Goal: Information Seeking & Learning: Check status

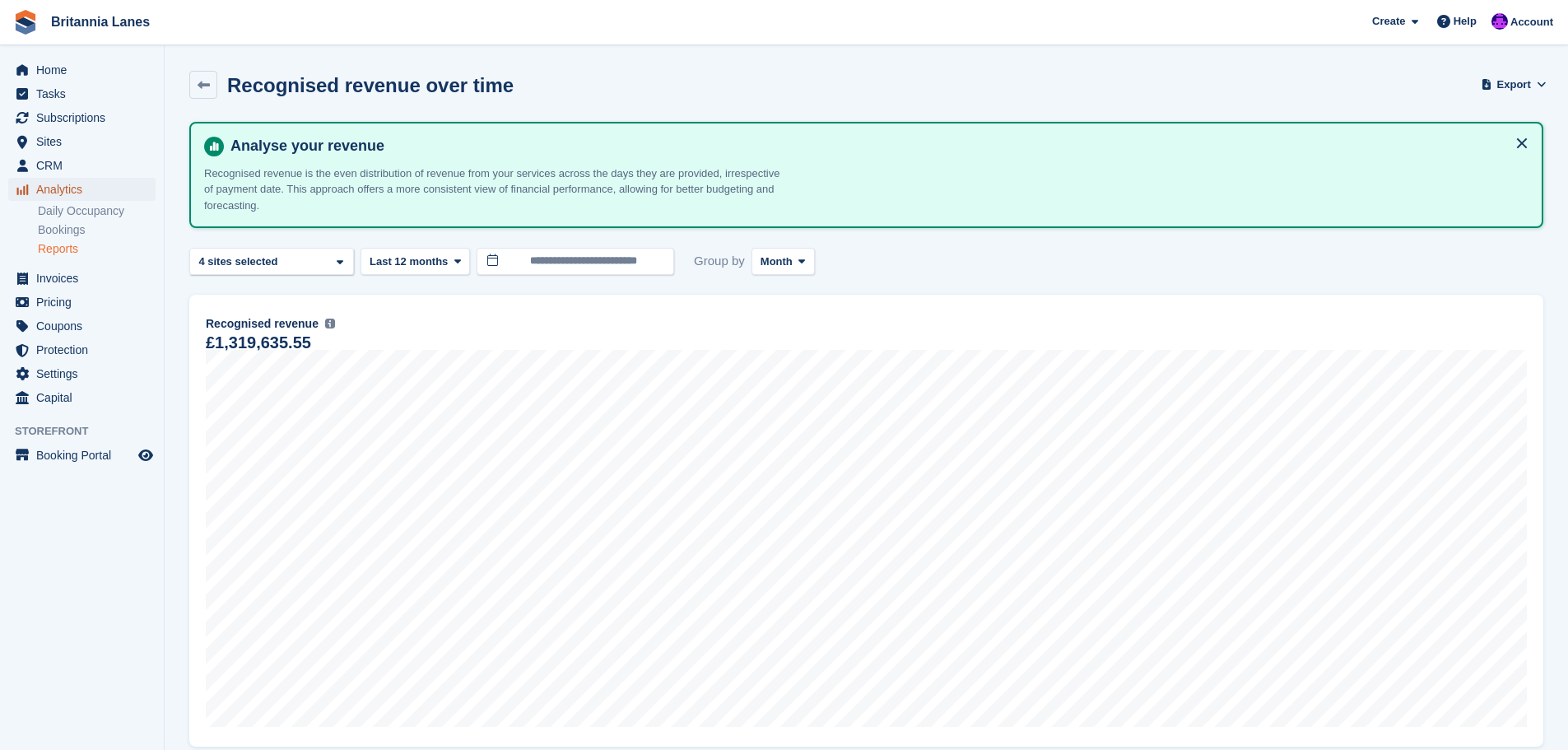
click at [43, 197] on span "Analytics" at bounding box center [86, 189] width 99 height 23
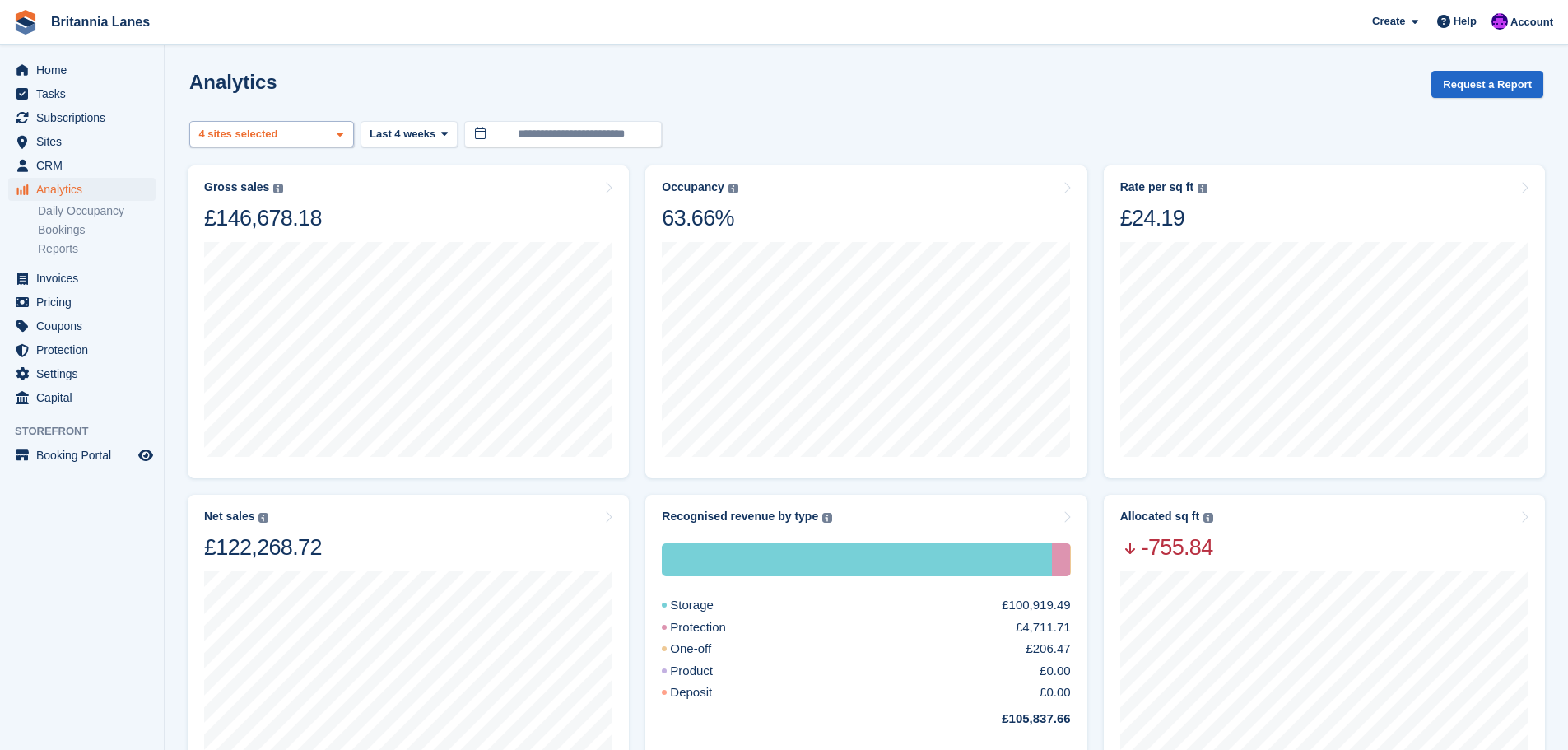
click at [328, 136] on div "Truro 2 sites selected 3 sites selected 4 sites selected" at bounding box center [271, 134] width 164 height 27
click at [306, 182] on button "Clear" at bounding box center [309, 177] width 50 height 27
click at [248, 298] on div "Hayle" at bounding box center [271, 311] width 150 height 27
select select "****"
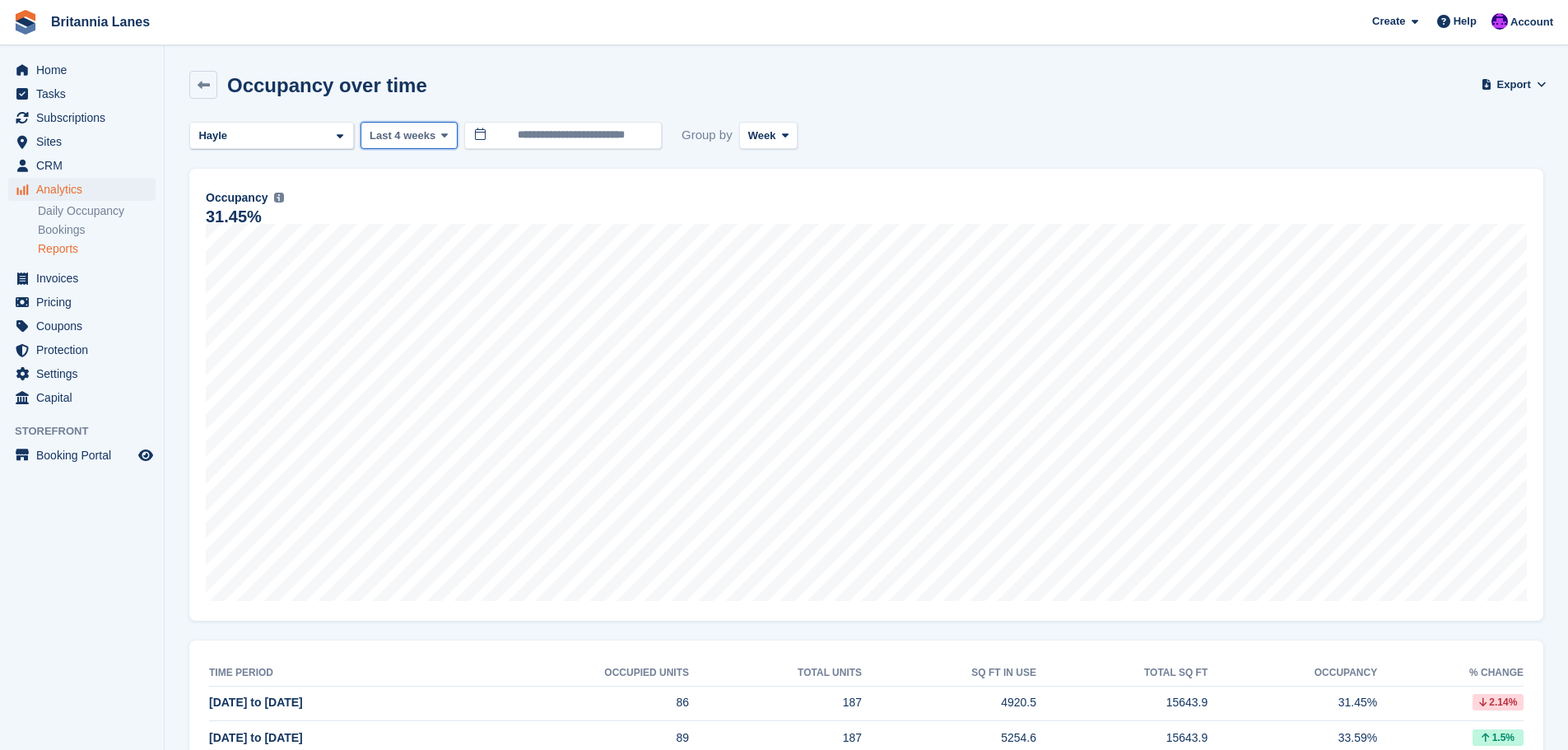
click at [414, 141] on span "Last 4 weeks" at bounding box center [403, 136] width 66 height 16
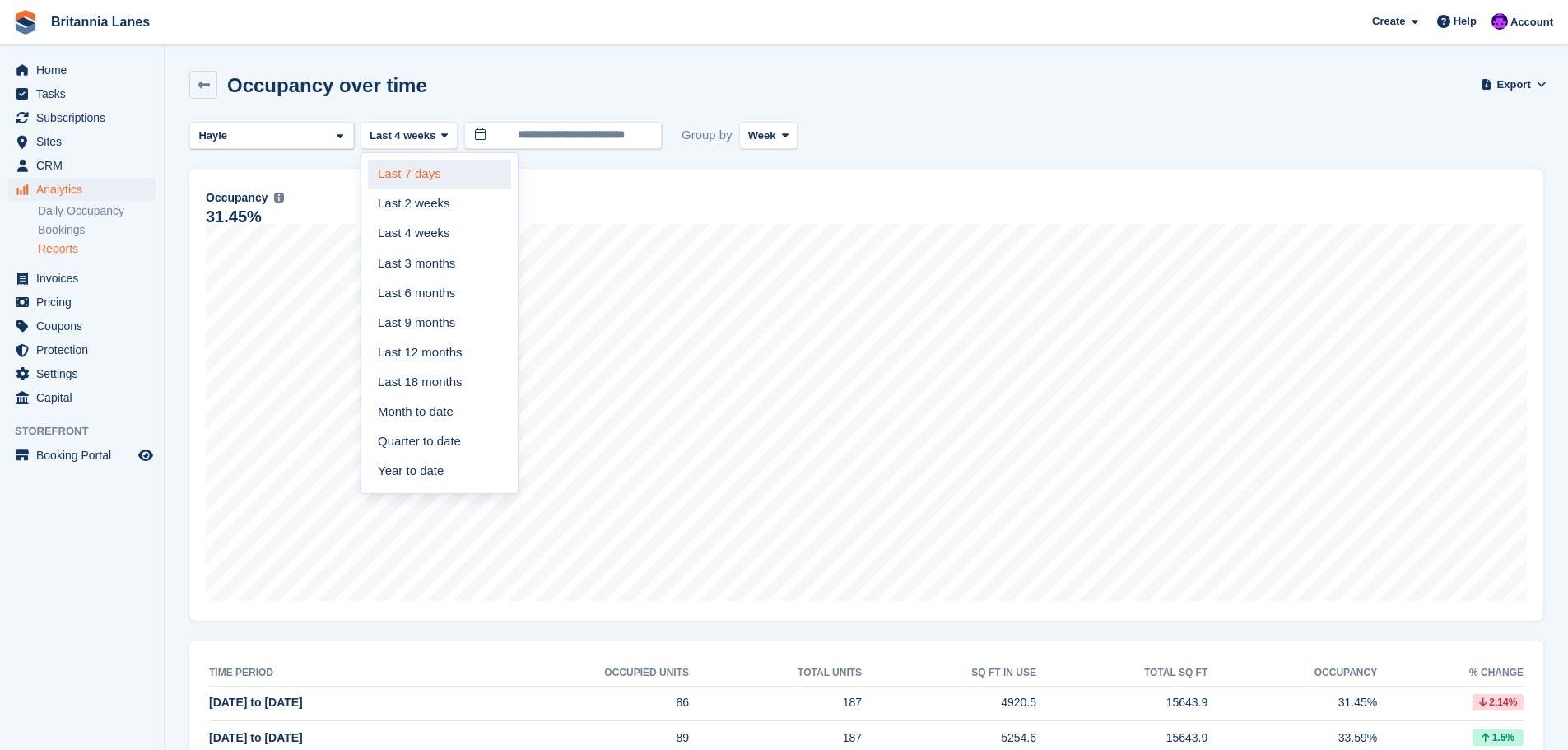
click at [395, 181] on link "Last 7 days" at bounding box center [440, 175] width 143 height 29
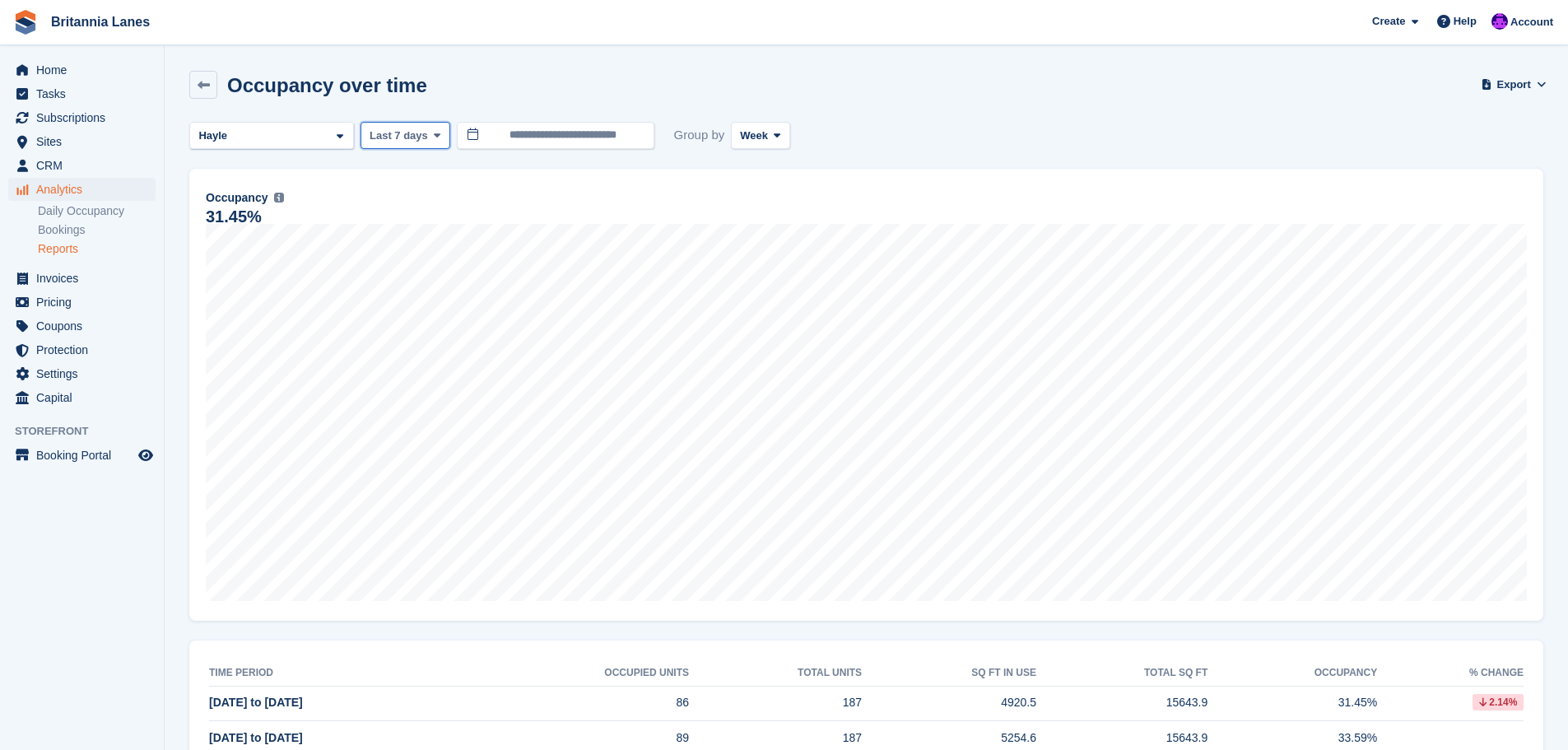
click at [420, 139] on span "Last 7 days" at bounding box center [399, 136] width 59 height 16
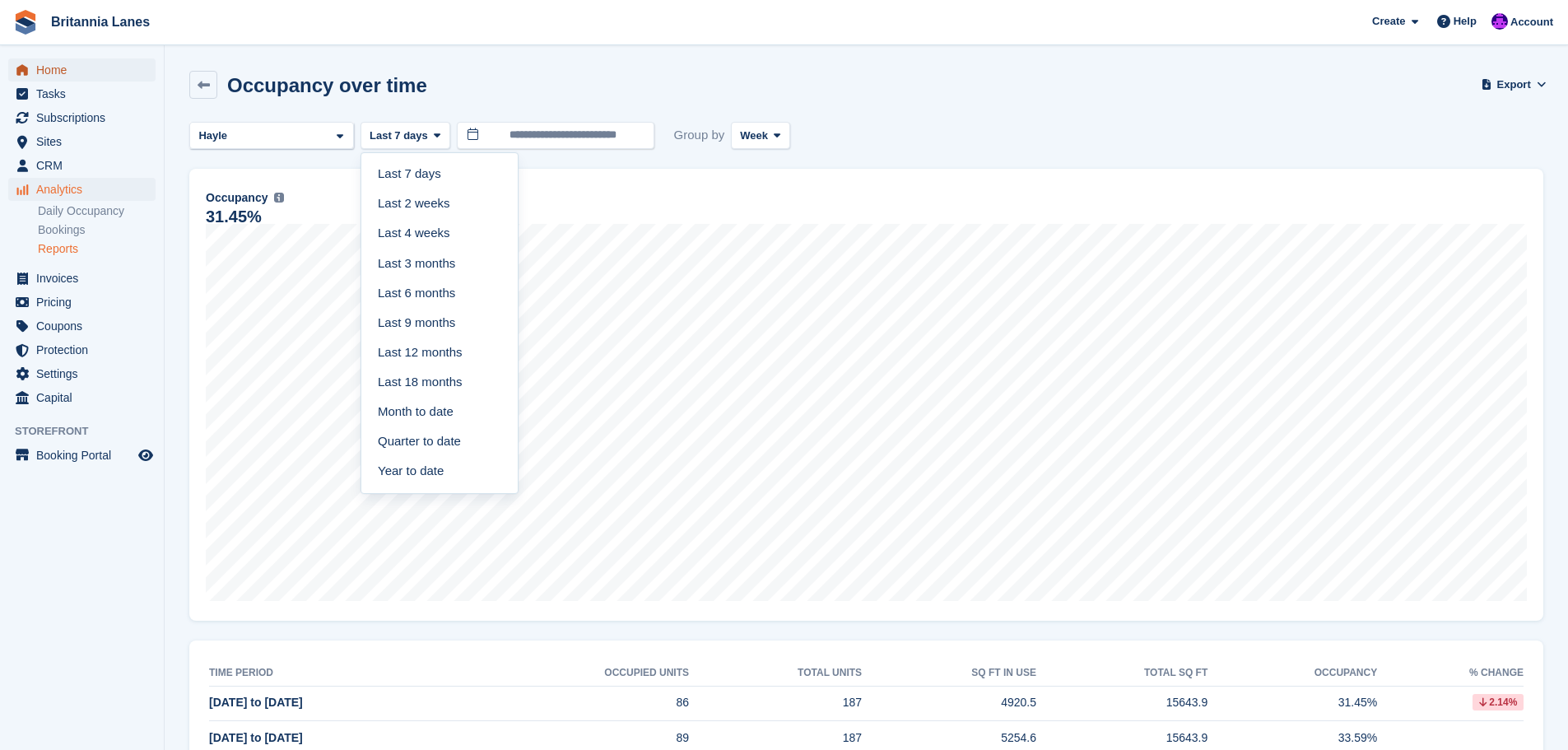
click at [44, 74] on span "Home" at bounding box center [86, 70] width 99 height 23
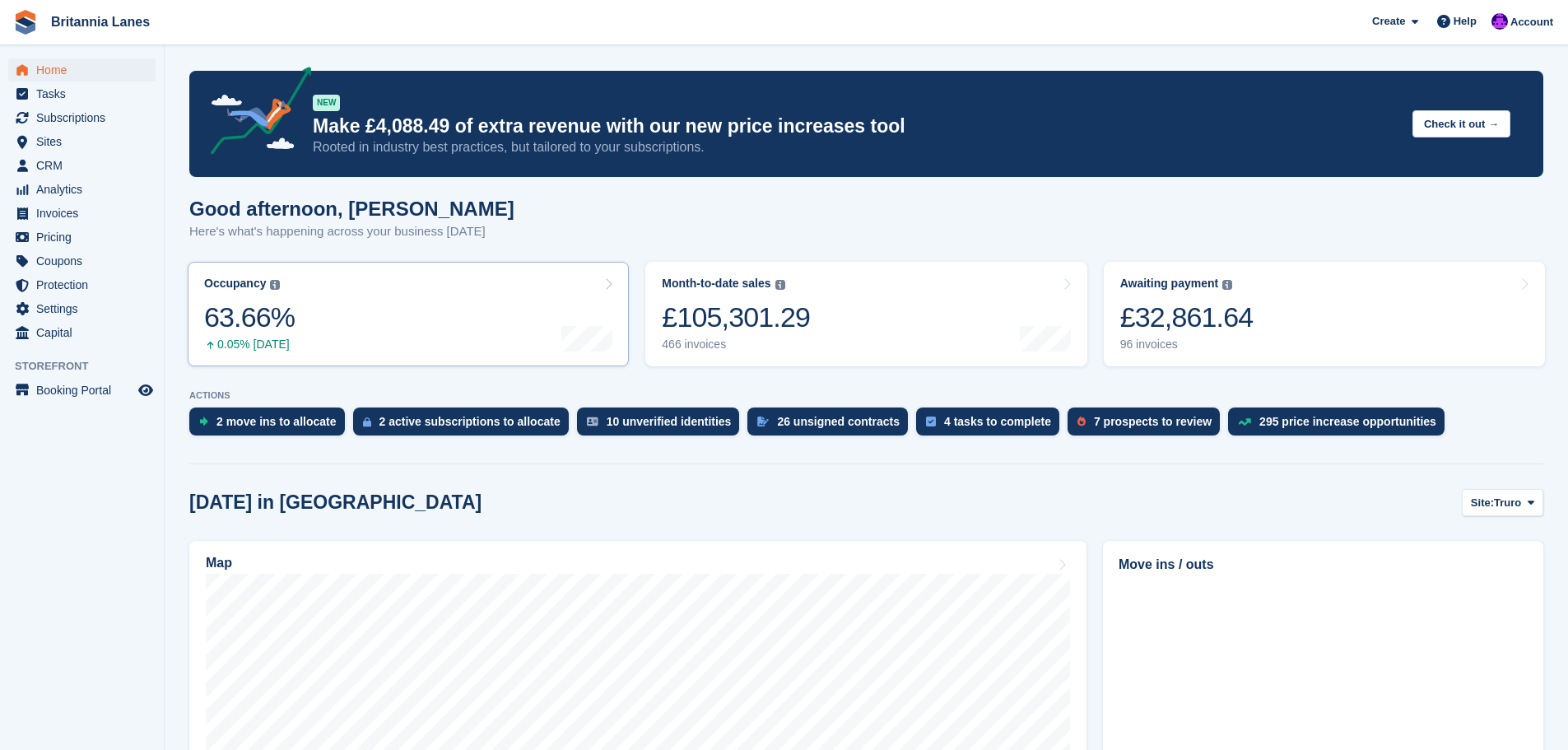
click at [384, 334] on link "Occupancy The percentage of all currently allocated units in terms of area. Inc…" at bounding box center [408, 314] width 441 height 105
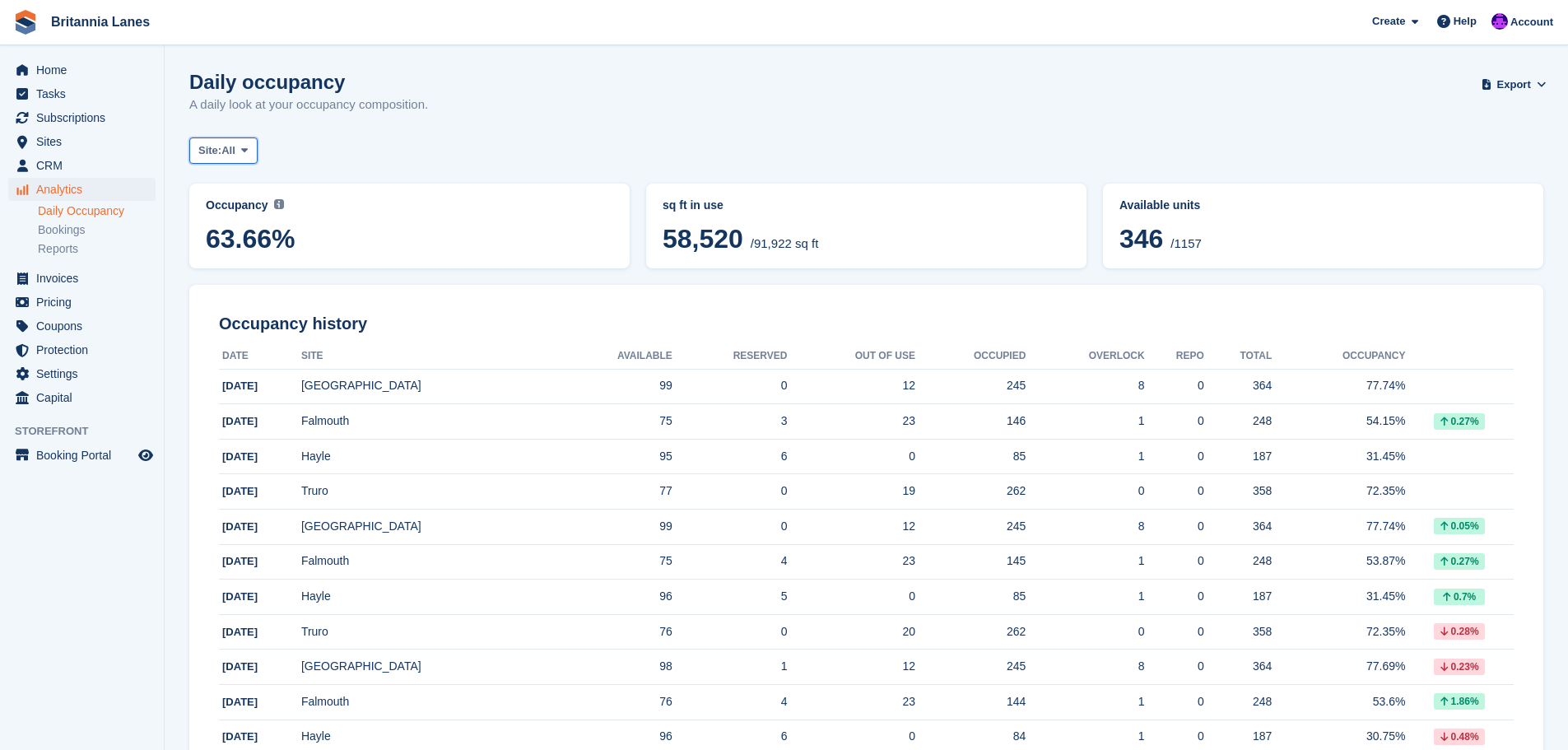
click at [235, 156] on span "All" at bounding box center [228, 150] width 14 height 16
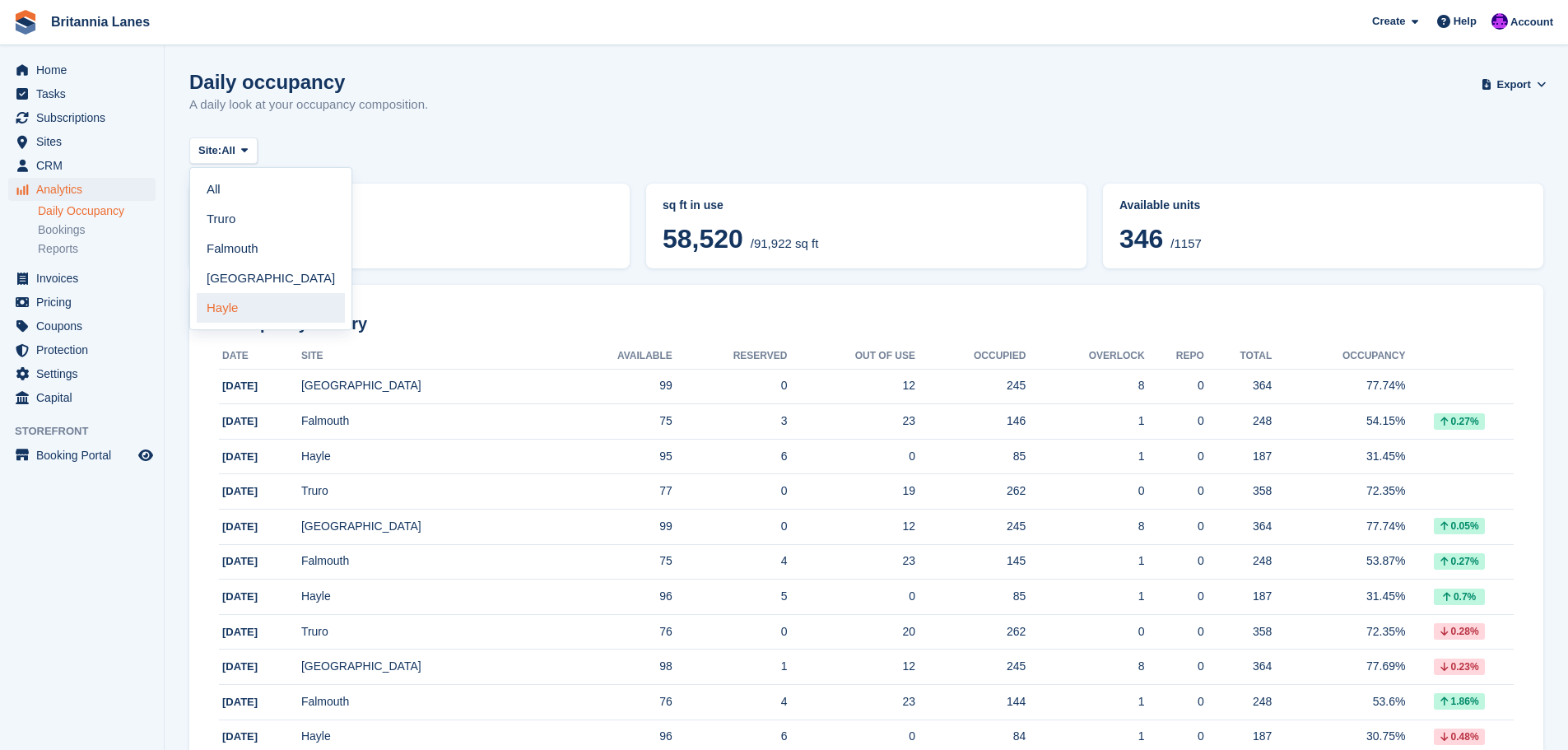
click at [240, 308] on link "Hayle" at bounding box center [271, 308] width 148 height 29
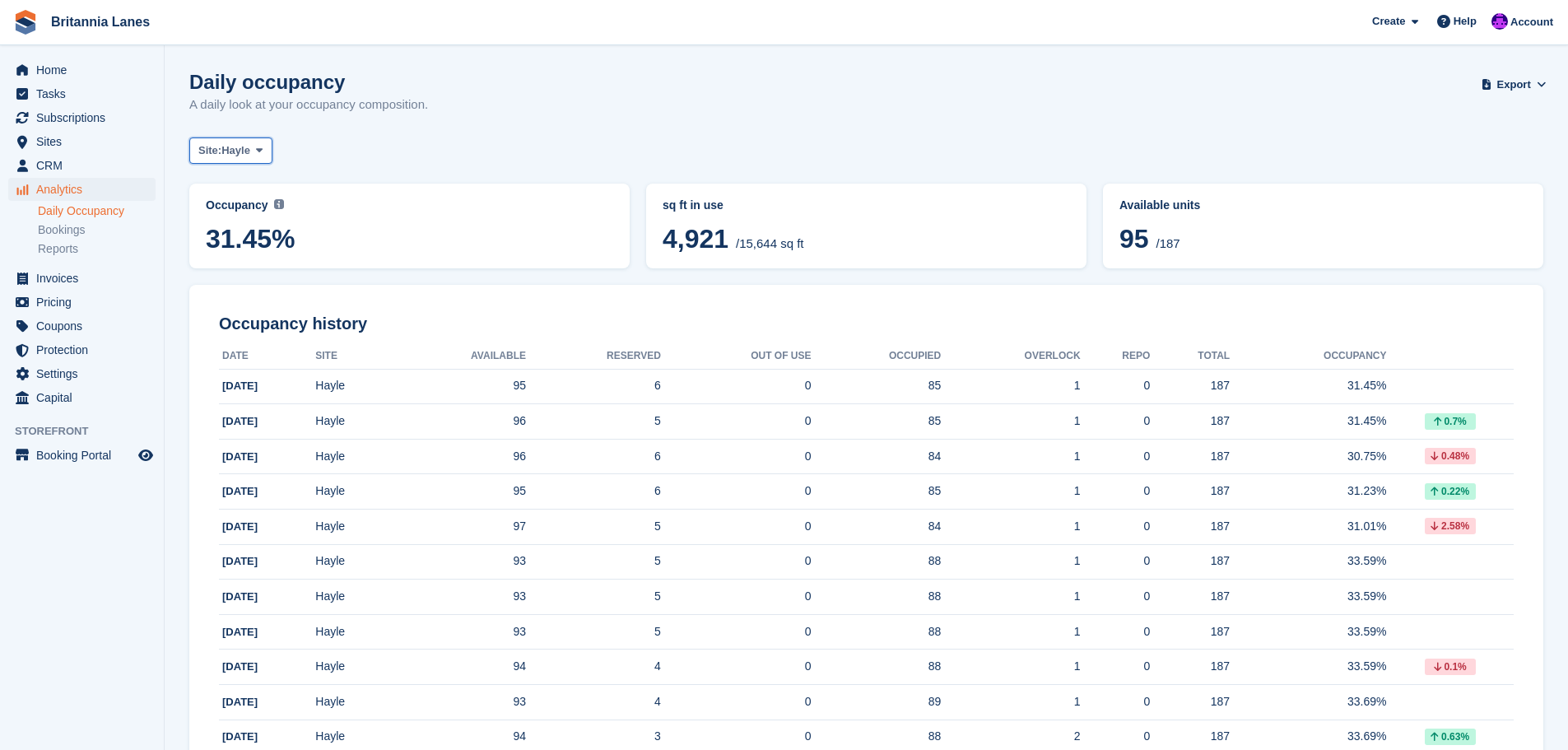
click at [241, 152] on span "Hayle" at bounding box center [235, 150] width 29 height 16
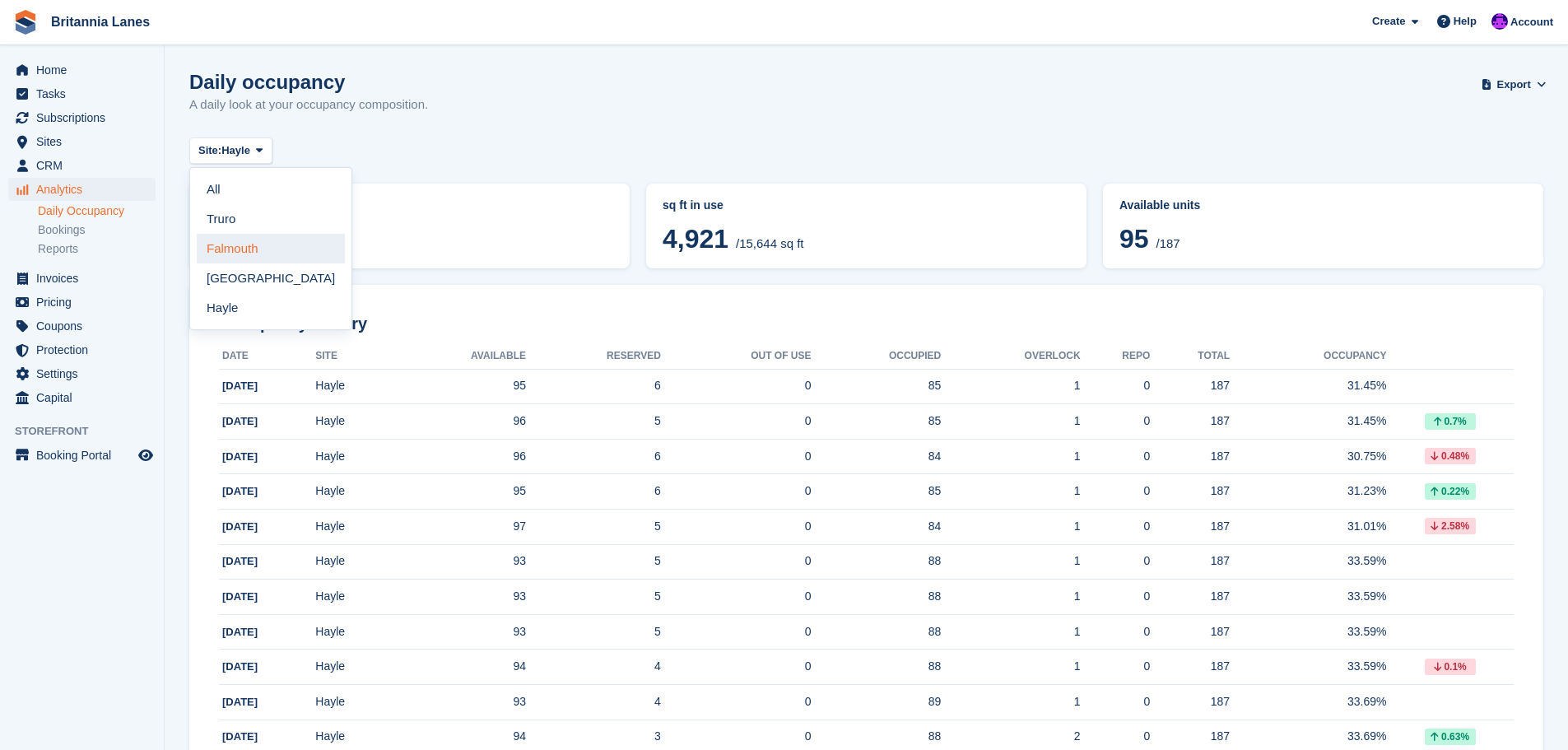
click at [231, 251] on link "Falmouth" at bounding box center [271, 248] width 148 height 29
